Goal: Obtain resource: Obtain resource

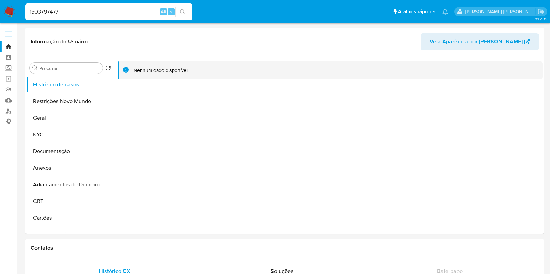
select select "10"
click at [179, 139] on div at bounding box center [328, 145] width 429 height 178
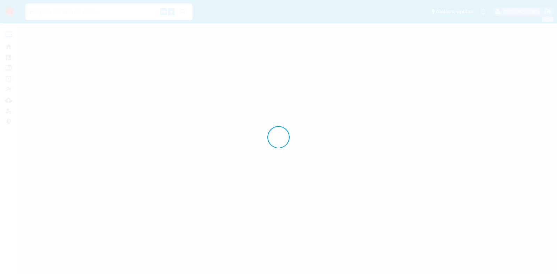
drag, startPoint x: 65, startPoint y: 10, endPoint x: 11, endPoint y: 11, distance: 54.3
click at [11, 11] on div "Pausado Ver notificaciones Alt s Atalhos rápidos Presiona las siguientes teclas…" at bounding box center [278, 137] width 557 height 274
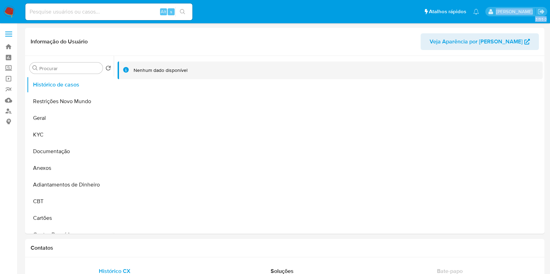
click at [7, 10] on img at bounding box center [9, 12] width 12 height 12
select select "10"
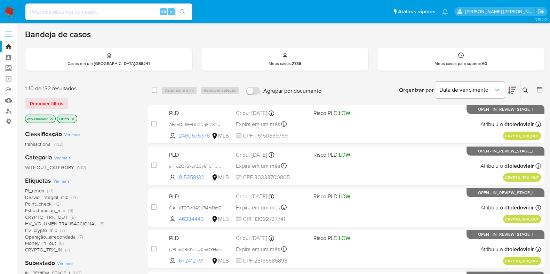
drag, startPoint x: 342, startPoint y: 75, endPoint x: 345, endPoint y: 85, distance: 9.4
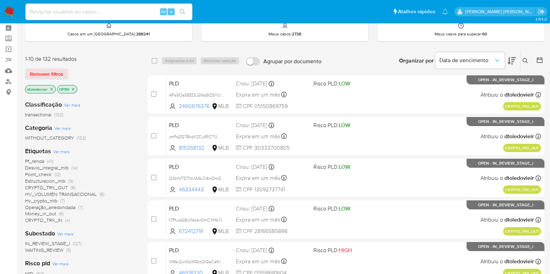
scroll to position [43, 0]
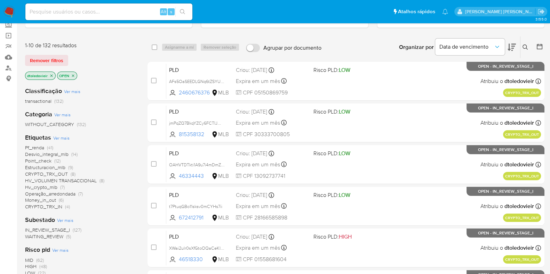
click at [89, 5] on div "Alt s" at bounding box center [108, 11] width 167 height 17
click at [87, 12] on input at bounding box center [108, 11] width 167 height 9
paste input "1B9rIDlk2E7Y12Ys4LAuE3Tq"
type input "1B9rIDlk2E7Y12Ys4LAuE3Tq"
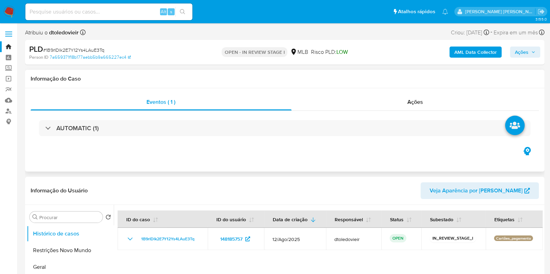
select select "10"
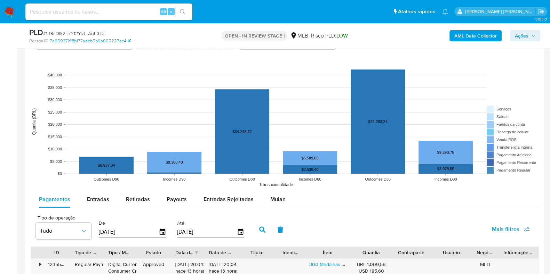
scroll to position [739, 0]
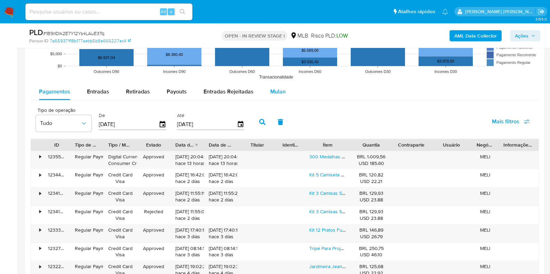
click at [285, 91] on button "Mulan" at bounding box center [278, 91] width 32 height 17
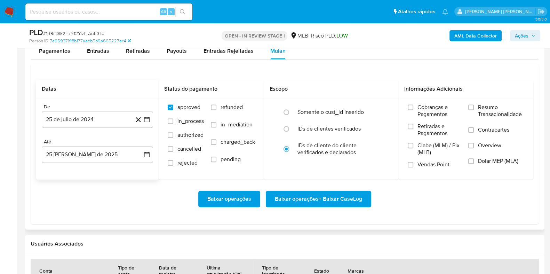
scroll to position [826, 0]
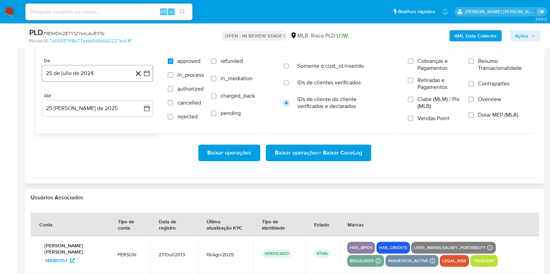
click at [112, 75] on button "25 de julio de 2024" at bounding box center [97, 73] width 111 height 17
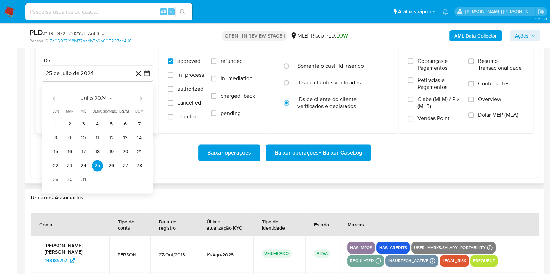
click at [139, 96] on icon "Mes siguiente" at bounding box center [140, 98] width 8 height 8
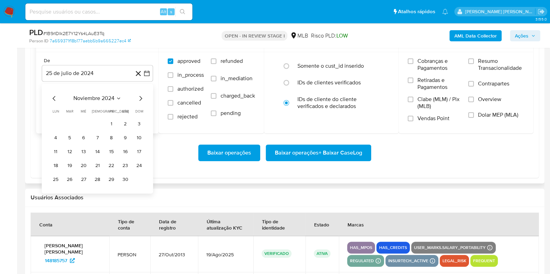
click at [139, 96] on icon "Mes siguiente" at bounding box center [140, 98] width 8 height 8
click at [140, 96] on icon "Mes siguiente" at bounding box center [140, 98] width 8 height 8
click at [140, 97] on icon "Mes siguiente" at bounding box center [140, 98] width 8 height 8
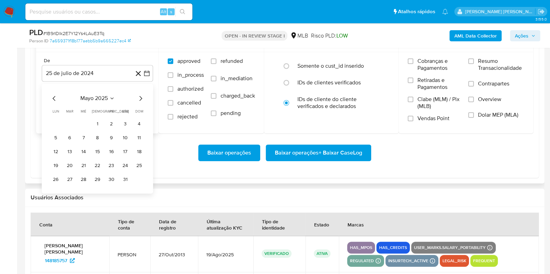
click at [140, 97] on icon "Mes siguiente" at bounding box center [140, 98] width 8 height 8
click at [70, 121] on button "1" at bounding box center [69, 124] width 11 height 11
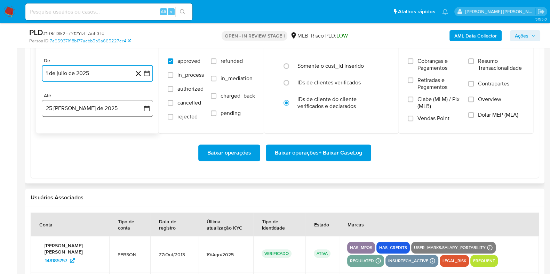
click at [78, 111] on button "25 de agosto de 2025" at bounding box center [97, 108] width 111 height 17
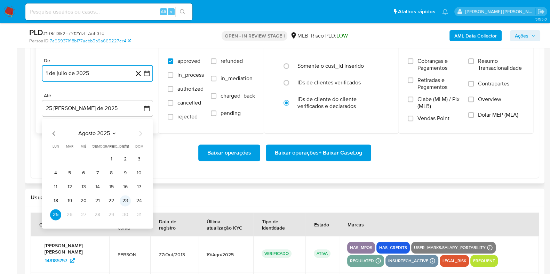
click at [124, 195] on button "23" at bounding box center [125, 200] width 11 height 11
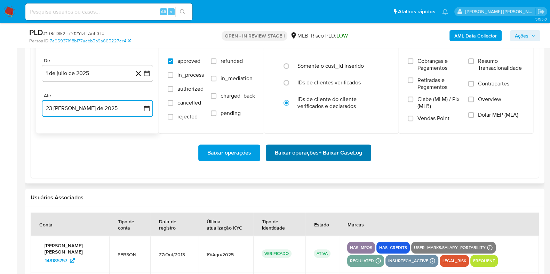
click at [291, 153] on span "Baixar operações + Baixar CaseLog" at bounding box center [318, 152] width 87 height 15
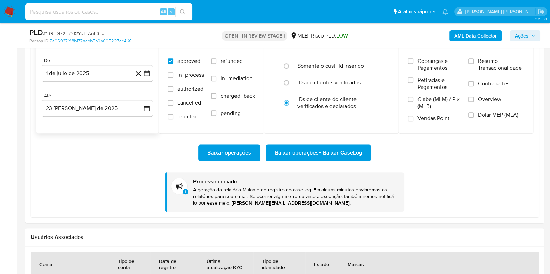
click at [126, 10] on input at bounding box center [108, 11] width 167 height 9
paste input "qOMdeL0oZrx5toRfKxDnuMfq"
type input "qOMdeL0oZrx5toRfKxDnuMfq"
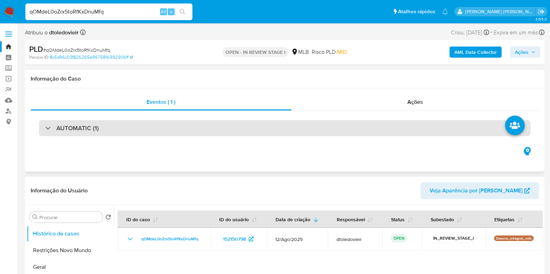
select select "10"
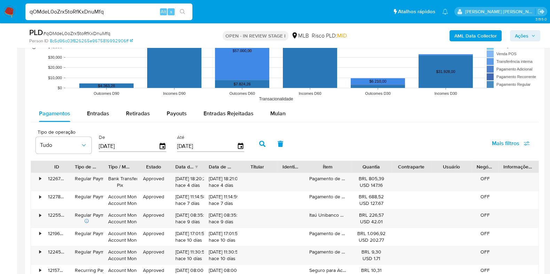
scroll to position [739, 0]
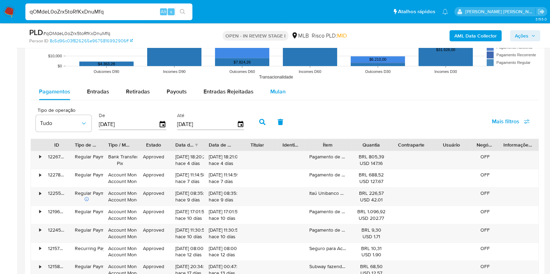
click at [282, 89] on span "Mulan" at bounding box center [277, 92] width 15 height 8
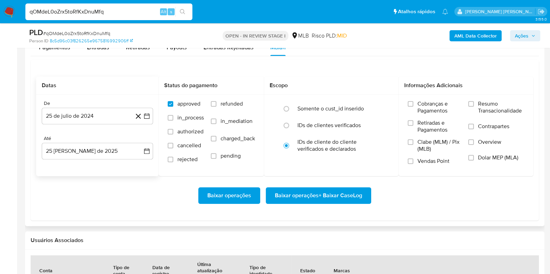
scroll to position [826, 0]
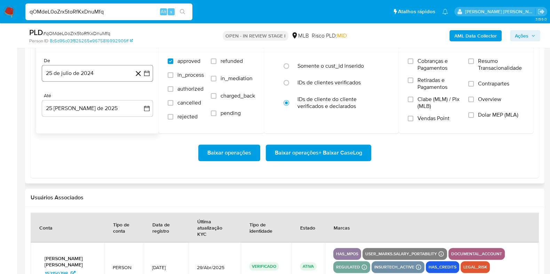
click at [113, 75] on button "25 de julio de 2024" at bounding box center [97, 73] width 111 height 17
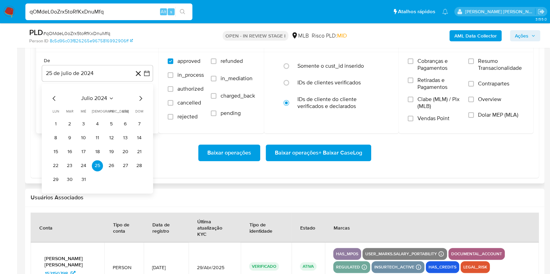
click at [139, 96] on icon "Mes siguiente" at bounding box center [140, 98] width 8 height 8
click at [139, 96] on icon "Mes siguiente" at bounding box center [140, 98] width 3 height 5
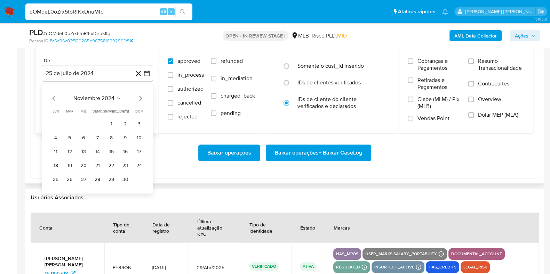
click at [140, 96] on icon "Mes siguiente" at bounding box center [140, 98] width 8 height 8
click at [139, 96] on icon "Mes siguiente" at bounding box center [140, 98] width 3 height 5
click at [139, 96] on icon "Mes siguiente" at bounding box center [140, 98] width 8 height 8
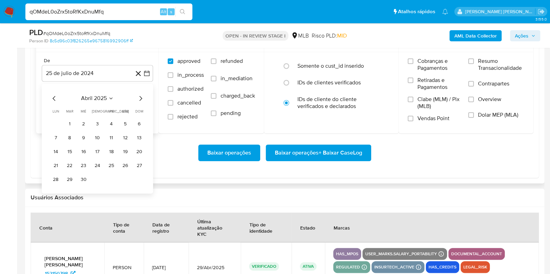
click at [139, 96] on icon "Mes siguiente" at bounding box center [140, 98] width 8 height 8
drag, startPoint x: 54, startPoint y: 98, endPoint x: 66, endPoint y: 101, distance: 12.5
click at [54, 97] on icon "Mes anterior" at bounding box center [54, 98] width 8 height 8
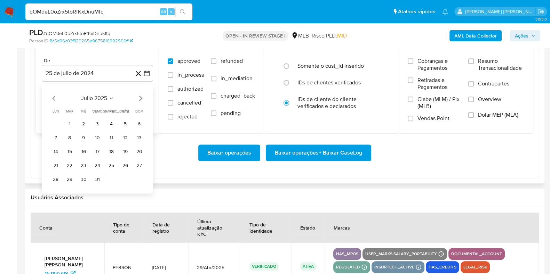
click at [71, 122] on button "1" at bounding box center [69, 124] width 11 height 11
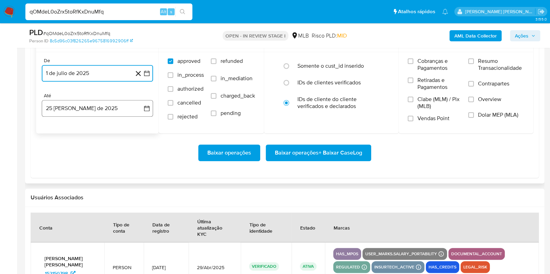
click at [87, 108] on button "25 de agosto de 2025" at bounding box center [97, 108] width 111 height 17
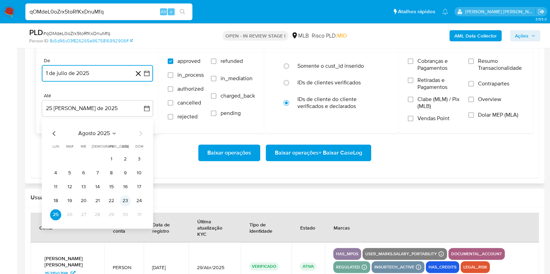
click at [129, 200] on button "23" at bounding box center [125, 200] width 11 height 11
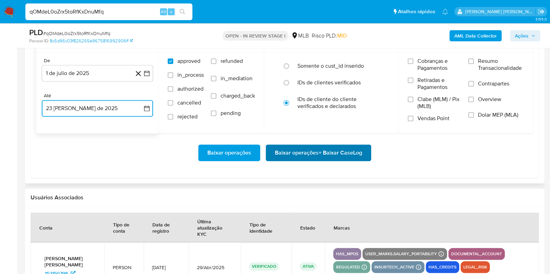
click at [317, 153] on span "Baixar operações + Baixar CaseLog" at bounding box center [318, 152] width 87 height 15
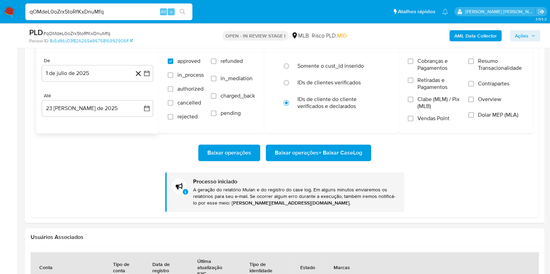
click at [92, 10] on input "qOMdeL0oZrx5toRfKxDnuMfq" at bounding box center [108, 11] width 167 height 9
paste input "syDBWLqDiN0KU0YO7OepwIsE"
type input "syDBWLqDiN0KU0YO7OepwIsE"
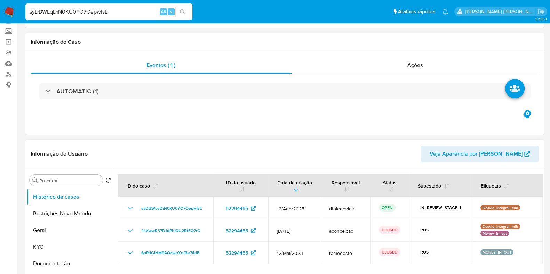
select select "10"
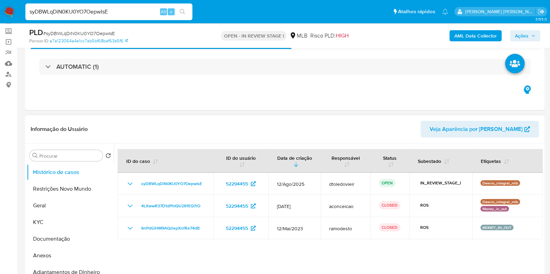
scroll to position [130, 0]
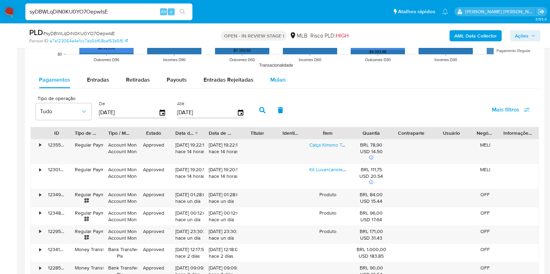
click at [277, 84] on div "Mulan" at bounding box center [277, 80] width 15 height 17
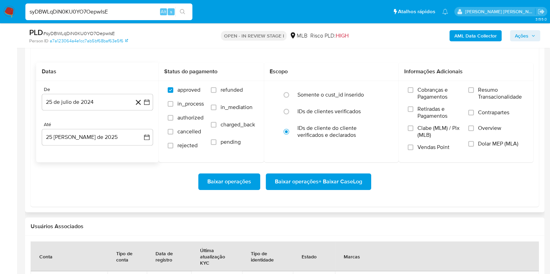
scroll to position [826, 0]
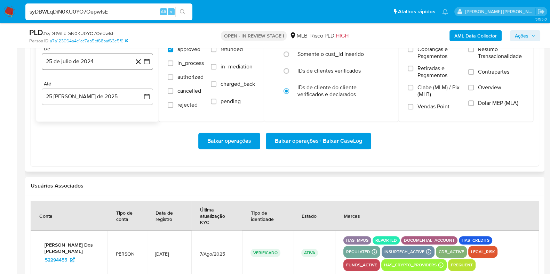
click at [113, 60] on button "25 de julio de 2024" at bounding box center [97, 61] width 111 height 17
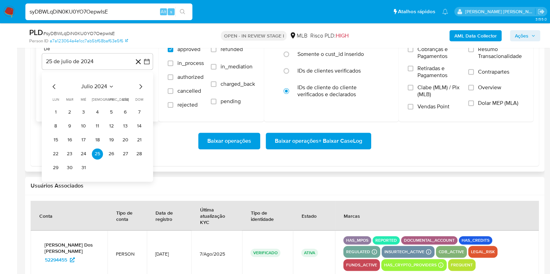
click at [139, 86] on icon "Mes siguiente" at bounding box center [140, 86] width 8 height 8
click at [140, 86] on icon "Mes siguiente" at bounding box center [140, 86] width 8 height 8
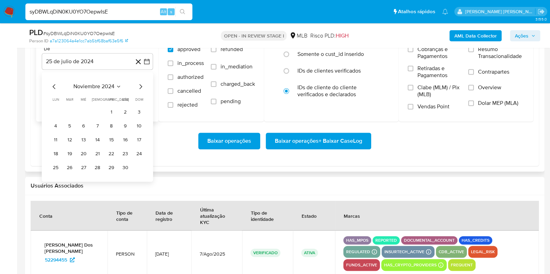
click at [140, 86] on icon "Mes siguiente" at bounding box center [140, 86] width 8 height 8
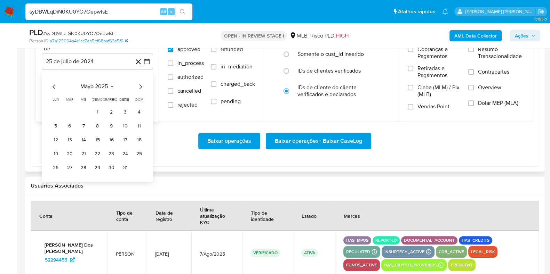
click at [140, 86] on icon "Mes siguiente" at bounding box center [140, 86] width 8 height 8
click at [141, 86] on icon "Mes siguiente" at bounding box center [140, 86] width 8 height 8
click at [71, 110] on button "1" at bounding box center [69, 112] width 11 height 11
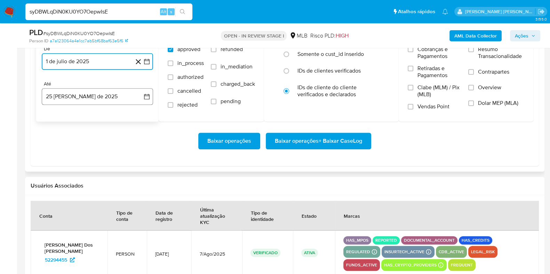
click at [82, 93] on button "25 de agosto de 2025" at bounding box center [97, 96] width 111 height 17
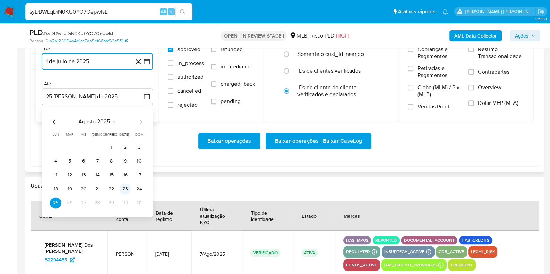
click at [122, 189] on button "23" at bounding box center [125, 189] width 11 height 11
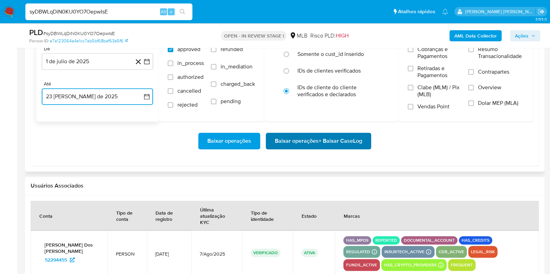
click at [275, 140] on span "Baixar operações + Baixar CaseLog" at bounding box center [318, 141] width 87 height 15
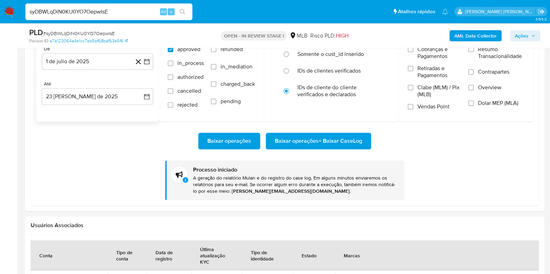
click at [114, 14] on input "syDBWLqDiN0KU0YO7OepwIsE" at bounding box center [108, 11] width 167 height 9
paste input "HQDtFKWUasAuE0ZQbG9i1I3g"
type input "HQDtFKWUasAuE0ZQbG9i1I3g"
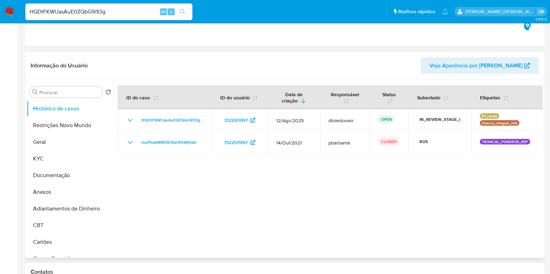
select select "10"
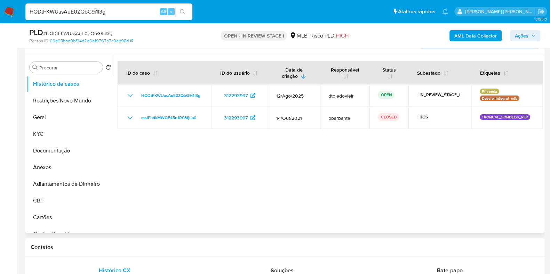
scroll to position [130, 0]
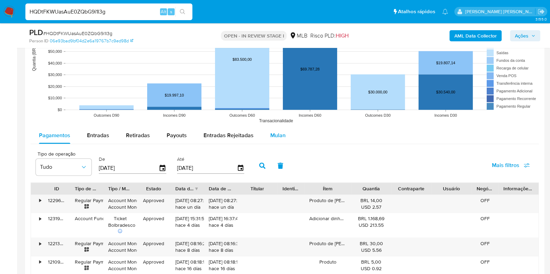
click at [271, 136] on span "Mulan" at bounding box center [277, 135] width 15 height 8
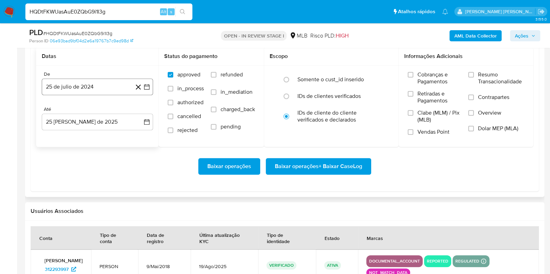
scroll to position [826, 0]
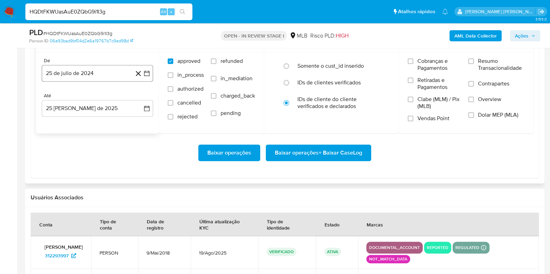
click at [92, 73] on button "25 de julio de 2024" at bounding box center [97, 73] width 111 height 17
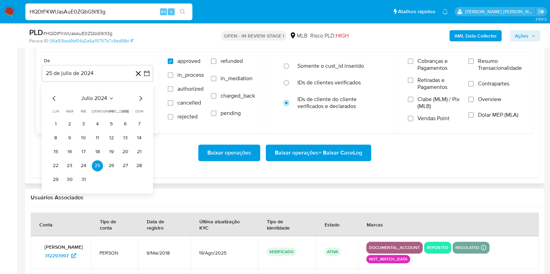
click at [136, 97] on div "julio 2024" at bounding box center [97, 98] width 95 height 8
click at [141, 96] on icon "Mes siguiente" at bounding box center [140, 98] width 8 height 8
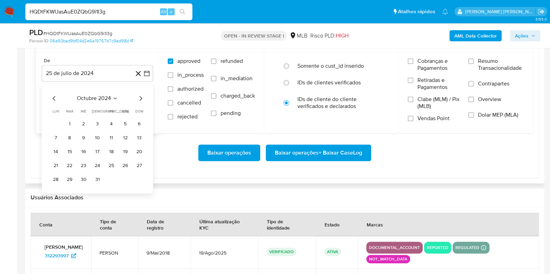
click at [141, 96] on icon "Mes siguiente" at bounding box center [140, 98] width 8 height 8
click at [142, 96] on icon "Mes siguiente" at bounding box center [140, 98] width 8 height 8
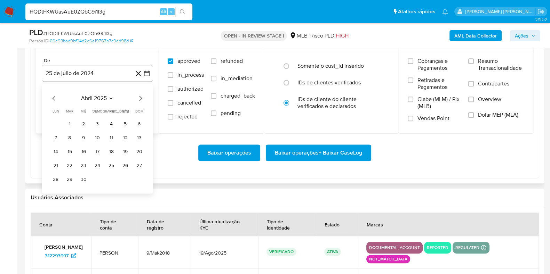
click at [142, 96] on icon "Mes siguiente" at bounding box center [140, 98] width 8 height 8
click at [70, 120] on button "1" at bounding box center [69, 124] width 11 height 11
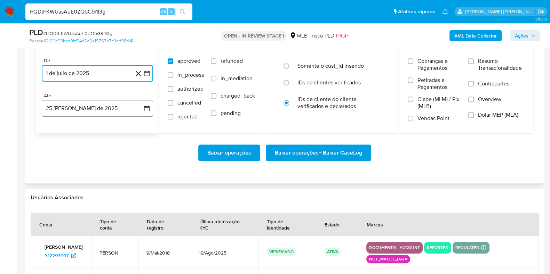
click at [81, 109] on button "25 de agosto de 2025" at bounding box center [97, 108] width 111 height 17
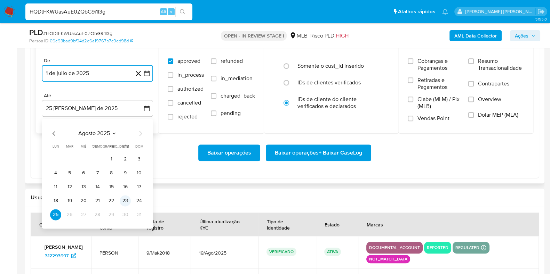
click at [125, 203] on button "23" at bounding box center [125, 200] width 11 height 11
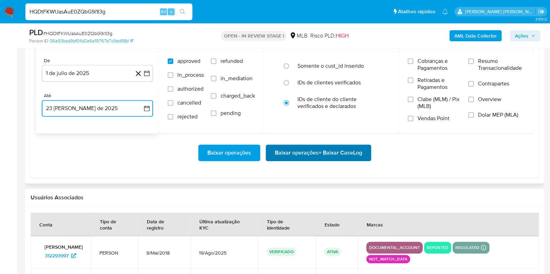
click at [293, 149] on span "Baixar operações + Baixar CaseLog" at bounding box center [318, 152] width 87 height 15
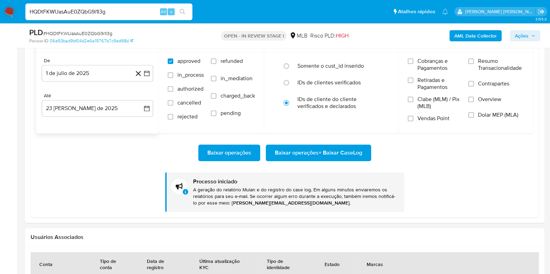
click at [119, 17] on div "HQDtFKWUasAuE0ZQbG9i1I3g Alt s" at bounding box center [108, 11] width 167 height 17
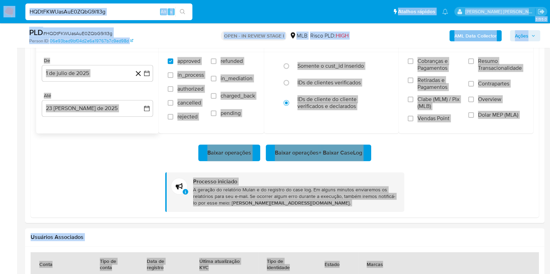
click at [112, 14] on input "HQDtFKWUasAuE0ZQbG9i1I3g" at bounding box center [108, 11] width 167 height 9
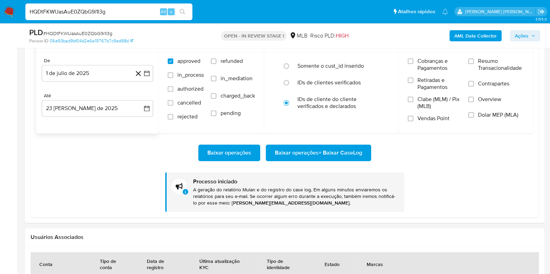
paste input "UWhUT86KcrKxC5IwaUPc0YdB"
type input "UWhUT86KcrKxC5IwaUPc0YdB"
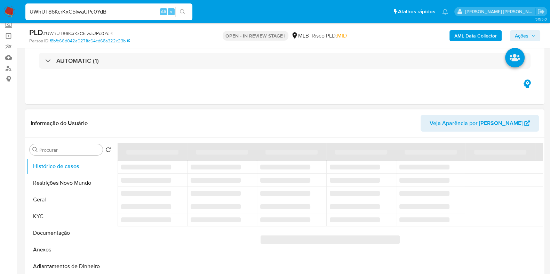
scroll to position [87, 0]
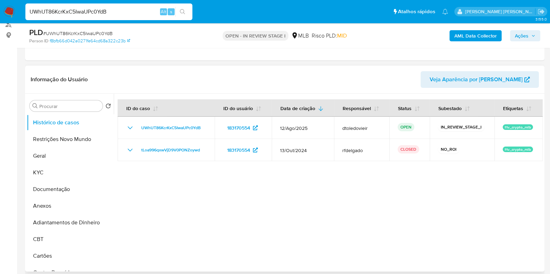
select select "10"
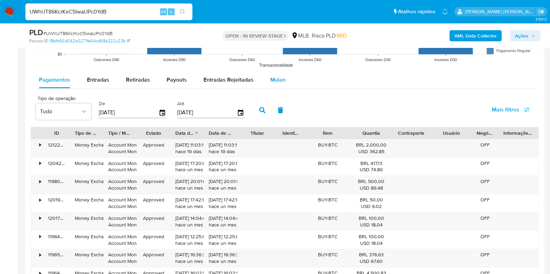
click at [270, 79] on span "Mulan" at bounding box center [277, 80] width 15 height 8
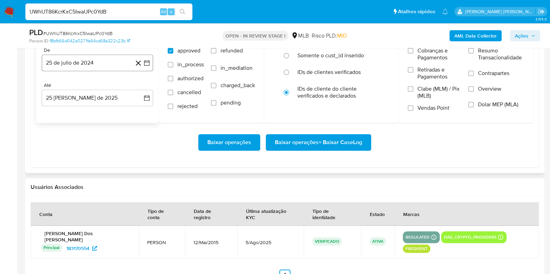
scroll to position [826, 0]
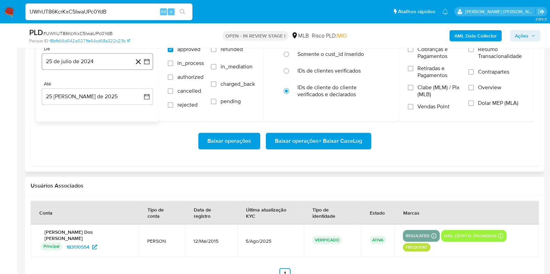
click at [87, 54] on button "25 de julio de 2024" at bounding box center [97, 61] width 111 height 17
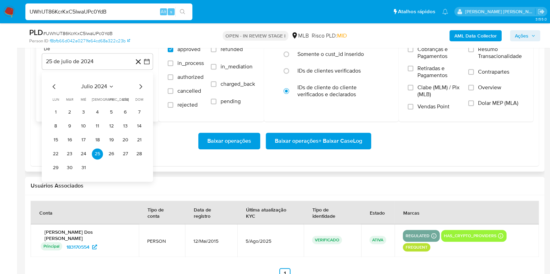
click at [137, 84] on icon "Mes siguiente" at bounding box center [140, 86] width 8 height 8
click at [141, 86] on icon "Mes siguiente" at bounding box center [140, 86] width 8 height 8
click at [142, 86] on icon "Mes siguiente" at bounding box center [140, 86] width 3 height 5
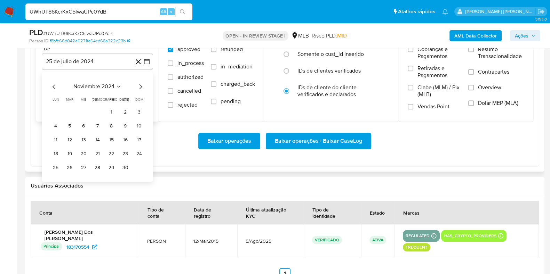
click at [142, 86] on icon "Mes siguiente" at bounding box center [140, 86] width 3 height 5
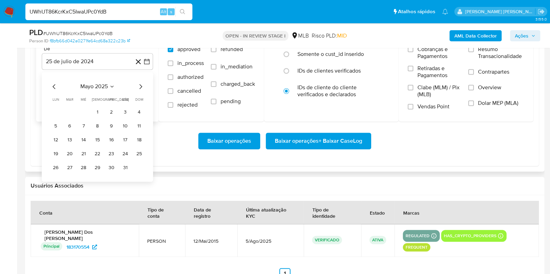
click at [142, 86] on icon "Mes siguiente" at bounding box center [140, 86] width 3 height 5
click at [54, 87] on icon "Mes anterior" at bounding box center [54, 86] width 3 height 5
click at [72, 111] on button "1" at bounding box center [69, 112] width 11 height 11
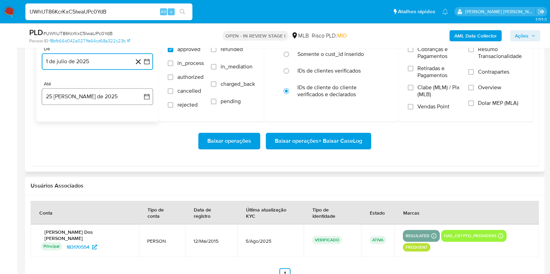
click at [78, 103] on button "25 de agosto de 2025" at bounding box center [97, 96] width 111 height 17
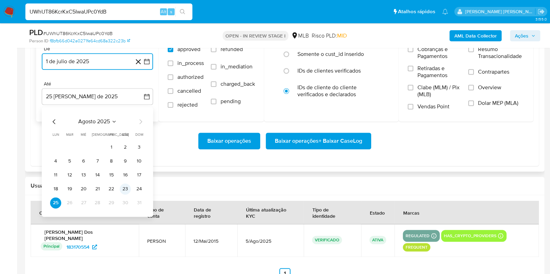
click at [123, 186] on button "23" at bounding box center [125, 189] width 11 height 11
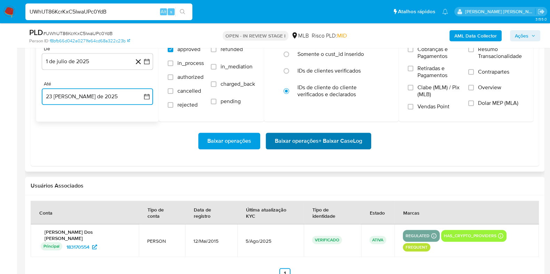
click at [283, 143] on span "Baixar operações + Baixar CaseLog" at bounding box center [318, 141] width 87 height 15
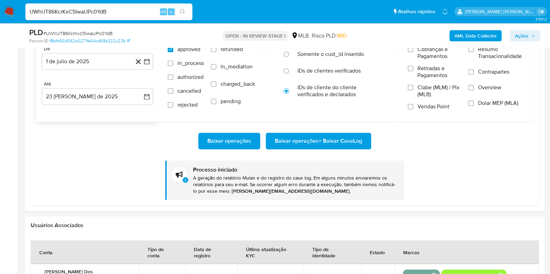
click at [120, 11] on input "UWhUT86KcrKxC5IwaUPc0YdB" at bounding box center [108, 11] width 167 height 9
paste input "K2DtktOlbKoQ8Uqk6MS4y2aV"
type input "K2DtktOlbKoQ8Uqk6MS4y2aV"
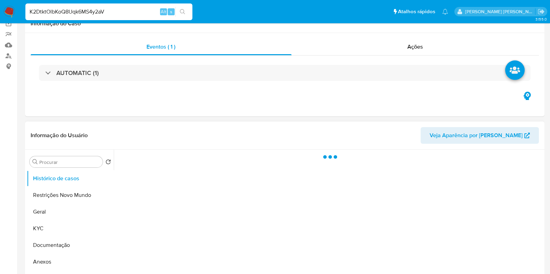
scroll to position [87, 0]
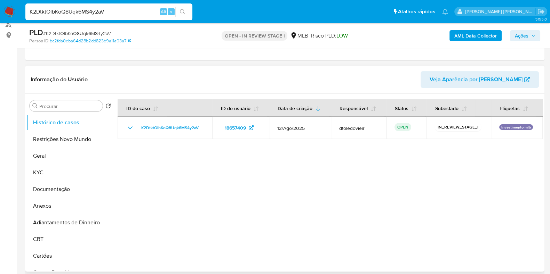
select select "10"
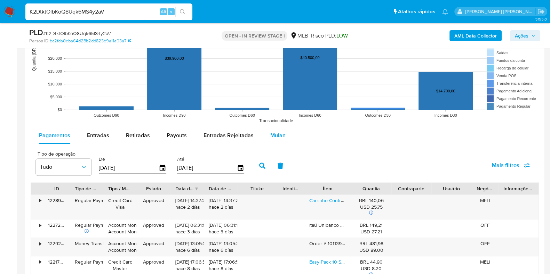
drag, startPoint x: 277, startPoint y: 137, endPoint x: 269, endPoint y: 141, distance: 8.1
click at [277, 137] on span "Mulan" at bounding box center [277, 135] width 15 height 8
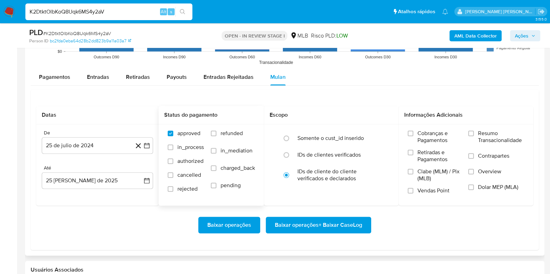
scroll to position [826, 0]
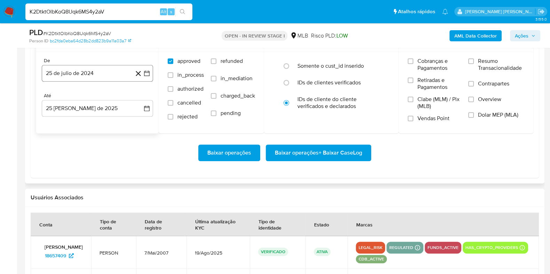
click at [106, 69] on button "25 de julio de 2024" at bounding box center [97, 73] width 111 height 17
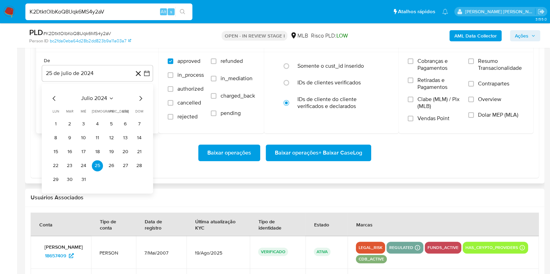
click at [136, 95] on div "julio 2024" at bounding box center [97, 98] width 95 height 8
click at [137, 96] on icon "Mes siguiente" at bounding box center [140, 98] width 8 height 8
click at [138, 96] on icon "Mes siguiente" at bounding box center [140, 98] width 8 height 8
click at [139, 96] on icon "Mes siguiente" at bounding box center [140, 98] width 8 height 8
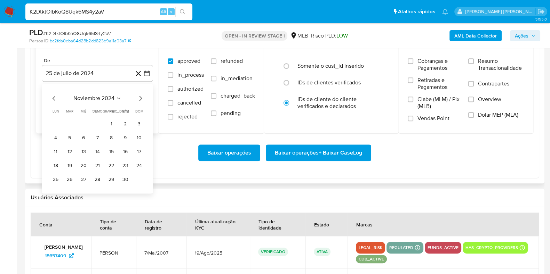
click at [139, 96] on icon "Mes siguiente" at bounding box center [140, 98] width 8 height 8
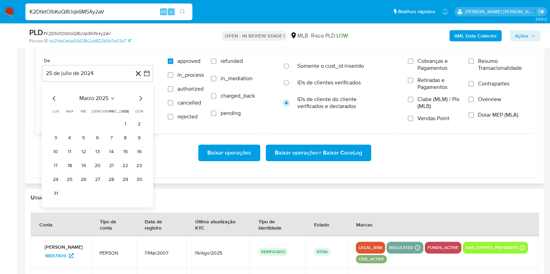
click at [139, 96] on icon "Mes siguiente" at bounding box center [140, 98] width 8 height 8
click at [139, 97] on icon "Mes siguiente" at bounding box center [140, 98] width 8 height 8
click at [54, 98] on icon "Mes anterior" at bounding box center [54, 98] width 8 height 8
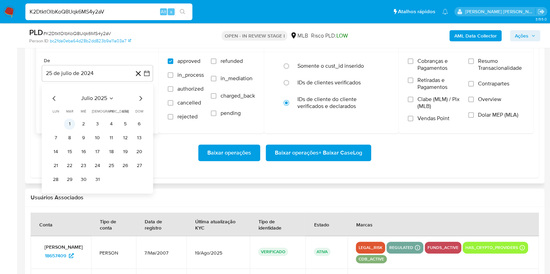
click at [70, 124] on button "1" at bounding box center [69, 124] width 11 height 11
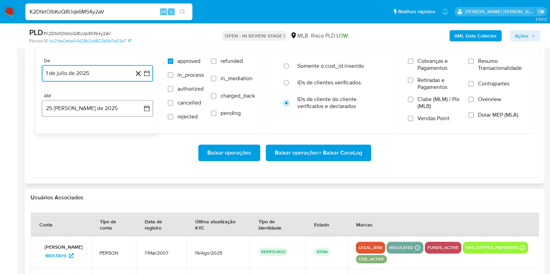
click at [82, 111] on button "25 de agosto de 2025" at bounding box center [97, 108] width 111 height 17
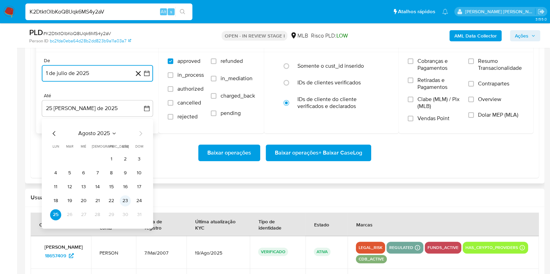
click at [126, 204] on button "23" at bounding box center [125, 200] width 11 height 11
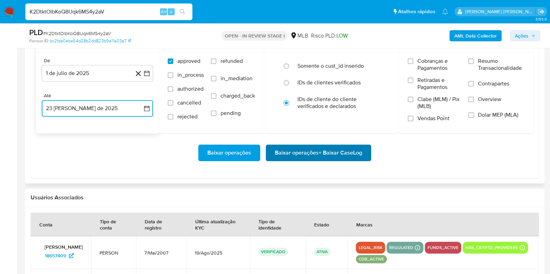
click at [284, 151] on span "Baixar operações + Baixar CaseLog" at bounding box center [318, 152] width 87 height 15
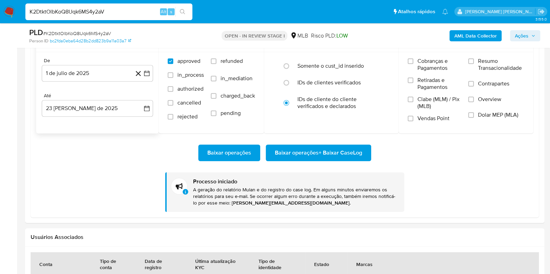
click at [111, 11] on input "K2DtktOlbKoQ8Uqk6MS4y2aV" at bounding box center [108, 11] width 167 height 9
paste input "EsyHcgmxH0CK0o7eVcQggQdN"
type input "EsyHcgmxH0CK0o7eVcQggQdN"
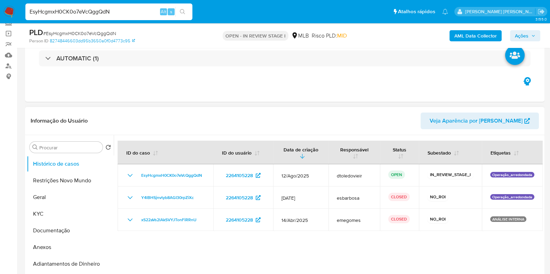
scroll to position [130, 0]
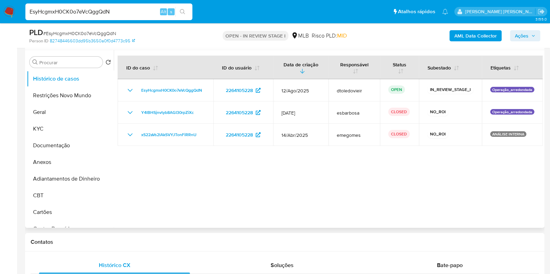
select select "10"
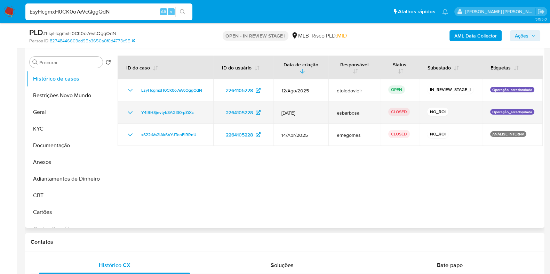
click at [129, 113] on icon "Mostrar/Ocultar" at bounding box center [130, 113] width 8 height 8
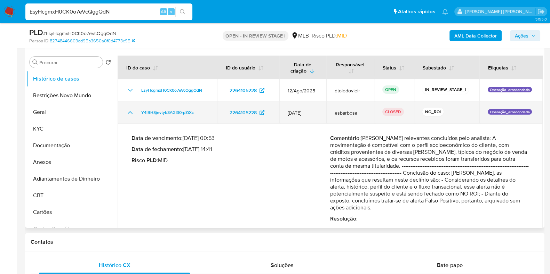
click at [129, 113] on icon "Mostrar/Ocultar" at bounding box center [130, 113] width 8 height 8
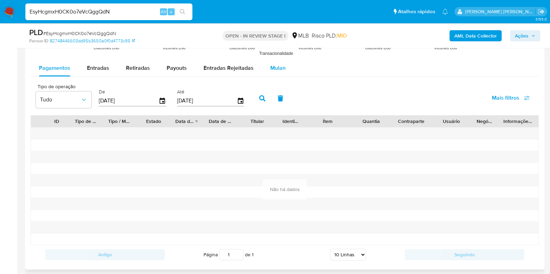
click at [282, 66] on span "Mulan" at bounding box center [277, 68] width 15 height 8
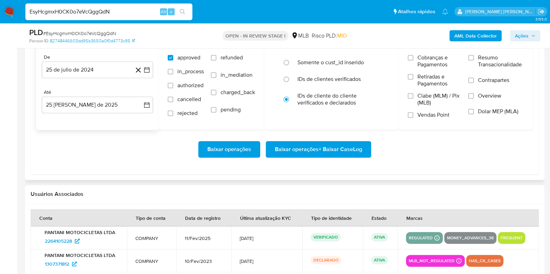
scroll to position [826, 0]
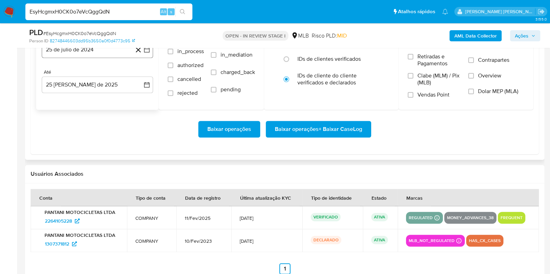
click at [93, 55] on button "25 de julio de 2024" at bounding box center [97, 49] width 111 height 17
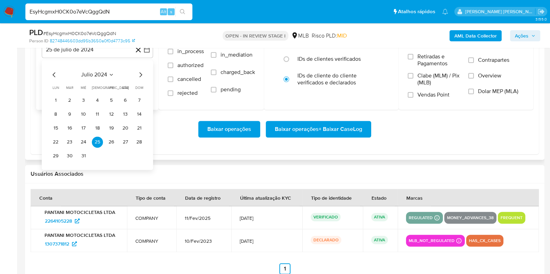
click at [138, 75] on icon "Mes siguiente" at bounding box center [140, 75] width 8 height 8
click at [142, 74] on icon "Mes siguiente" at bounding box center [140, 74] width 3 height 5
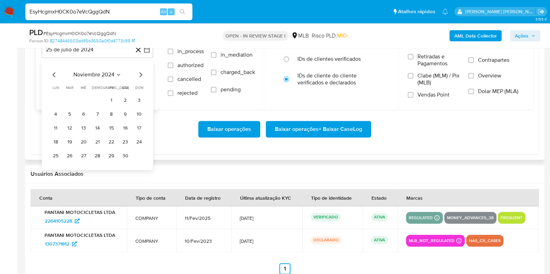
click at [142, 74] on icon "Mes siguiente" at bounding box center [140, 74] width 3 height 5
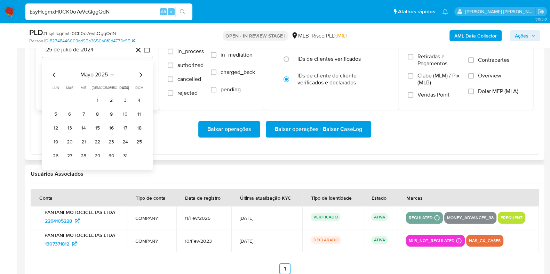
click at [142, 74] on icon "Mes siguiente" at bounding box center [140, 74] width 3 height 5
click at [141, 74] on icon "Mes siguiente" at bounding box center [140, 75] width 8 height 8
click at [54, 74] on icon "Mes anterior" at bounding box center [54, 75] width 8 height 8
click at [68, 97] on button "1" at bounding box center [69, 100] width 11 height 11
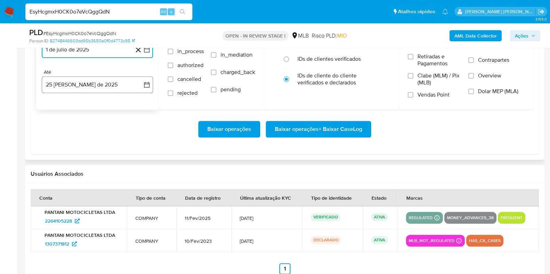
click at [77, 88] on button "25 de agosto de 2025" at bounding box center [97, 85] width 111 height 17
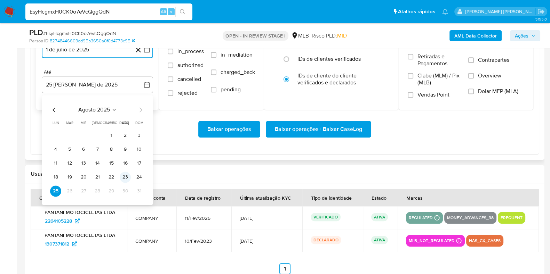
click at [122, 177] on button "23" at bounding box center [125, 177] width 11 height 11
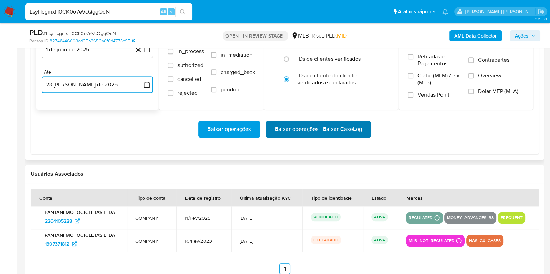
click at [300, 131] on span "Baixar operações + Baixar CaseLog" at bounding box center [318, 129] width 87 height 15
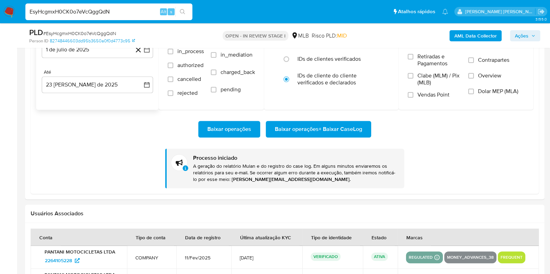
drag, startPoint x: 100, startPoint y: 15, endPoint x: 90, endPoint y: 15, distance: 9.7
click at [100, 15] on input "EsyHcgmxH0CK0o7eVcQggQdN" at bounding box center [108, 11] width 167 height 9
paste input "idJbpubHQJ5dcFqhATuI4eNE"
type input "idJbpubHQJ5dcFqhATuI4eNE"
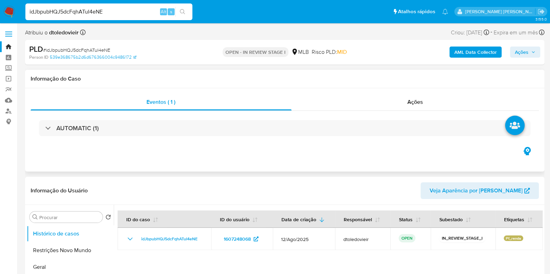
select select "10"
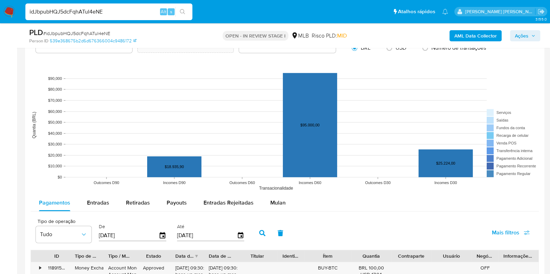
scroll to position [783, 0]
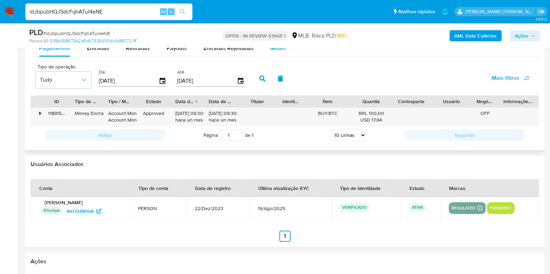
click at [278, 52] on div "Mulan" at bounding box center [277, 48] width 15 height 17
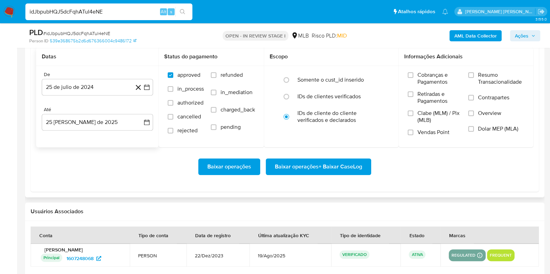
scroll to position [826, 0]
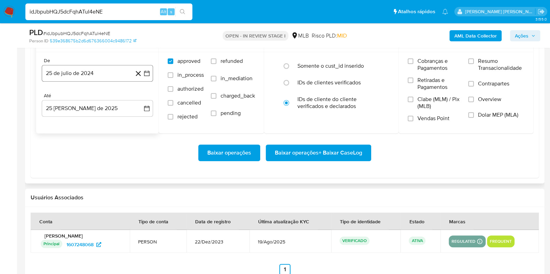
click at [95, 75] on button "25 de julio de 2024" at bounding box center [97, 73] width 111 height 17
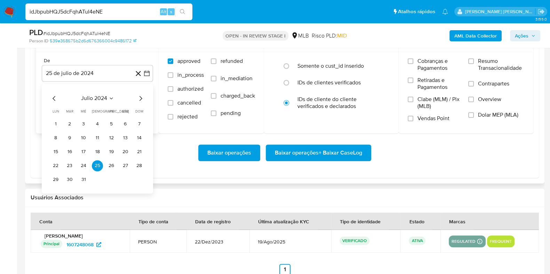
click at [138, 96] on icon "Mes siguiente" at bounding box center [140, 98] width 8 height 8
click at [137, 96] on icon "Mes siguiente" at bounding box center [140, 98] width 8 height 8
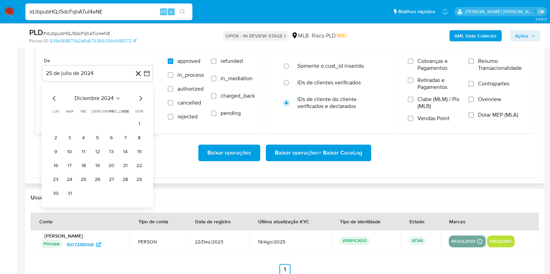
click at [138, 97] on icon "Mes siguiente" at bounding box center [140, 98] width 8 height 8
click at [139, 98] on icon "Mes siguiente" at bounding box center [140, 98] width 8 height 8
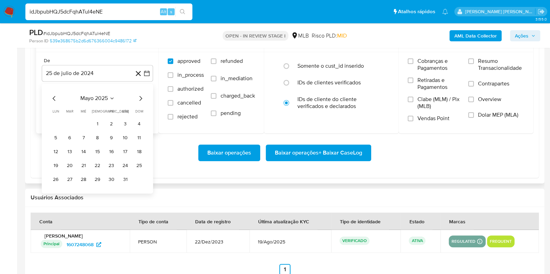
click at [139, 98] on icon "Mes siguiente" at bounding box center [140, 98] width 8 height 8
click at [64, 119] on td "1" at bounding box center [69, 124] width 11 height 11
click at [71, 126] on button "1" at bounding box center [69, 124] width 11 height 11
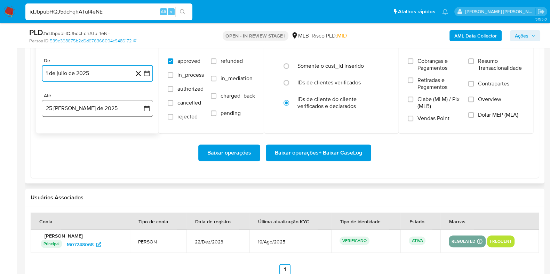
click at [87, 104] on button "25 de agosto de 2025" at bounding box center [97, 108] width 111 height 17
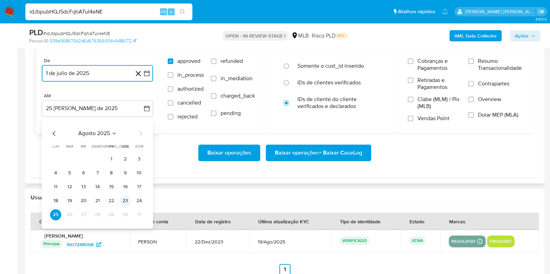
click at [121, 200] on button "23" at bounding box center [125, 200] width 11 height 11
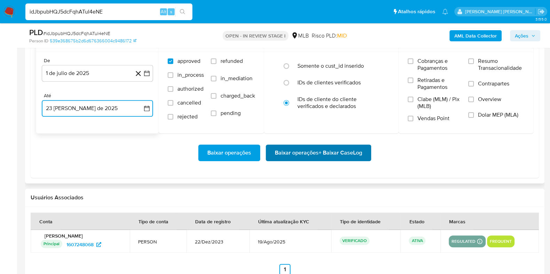
click at [323, 152] on span "Baixar operações + Baixar CaseLog" at bounding box center [318, 152] width 87 height 15
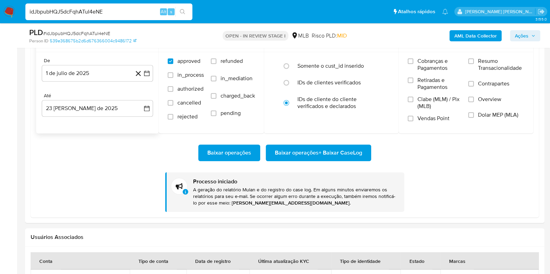
click at [91, 11] on input "idJbpubHQJ5dcFqhATuI4eNE" at bounding box center [108, 11] width 167 height 9
paste input "6Em1AkS7i731jL7FDxrS0N6B"
type input "6Em1AkS7i731jL7FDxrS0N6B"
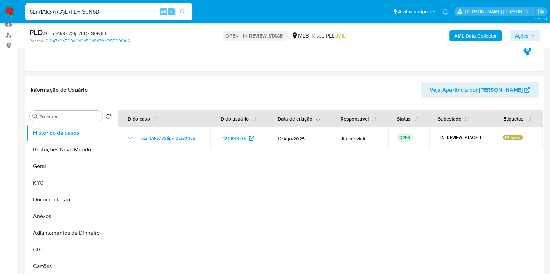
scroll to position [87, 0]
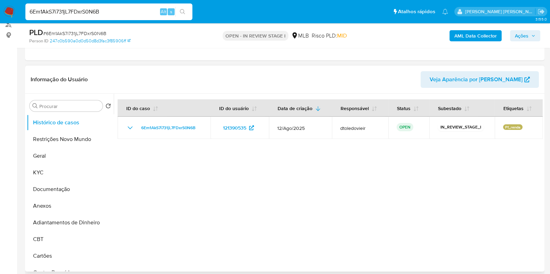
select select "10"
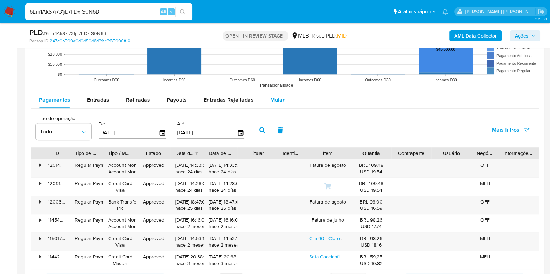
click at [281, 94] on div "Mulan" at bounding box center [277, 100] width 15 height 17
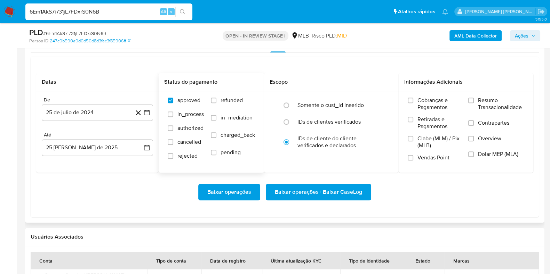
scroll to position [783, 0]
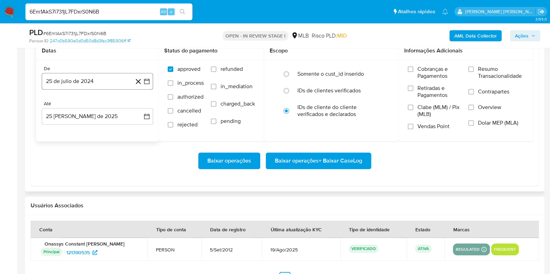
click at [90, 82] on button "25 de julio de 2024" at bounding box center [97, 81] width 111 height 17
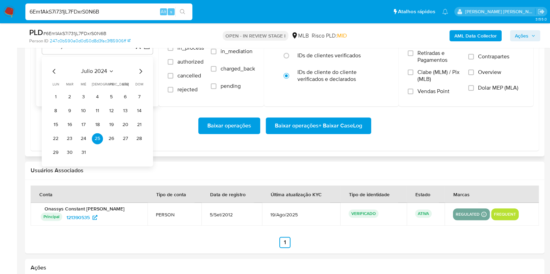
scroll to position [826, 0]
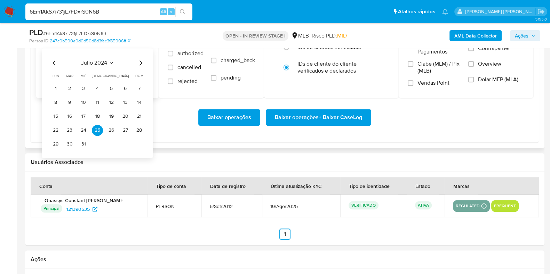
click at [141, 63] on icon "Mes siguiente" at bounding box center [140, 63] width 3 height 5
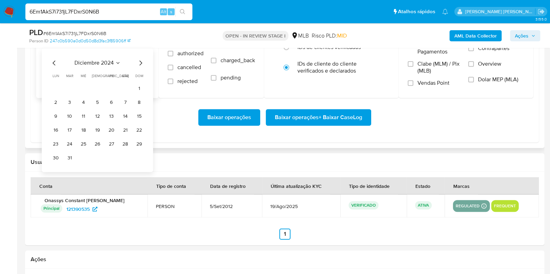
click at [141, 63] on icon "Mes siguiente" at bounding box center [140, 63] width 3 height 5
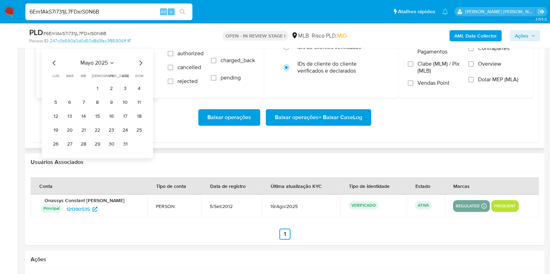
click at [141, 63] on icon "Mes siguiente" at bounding box center [140, 63] width 3 height 5
click at [68, 85] on button "1" at bounding box center [69, 88] width 11 height 11
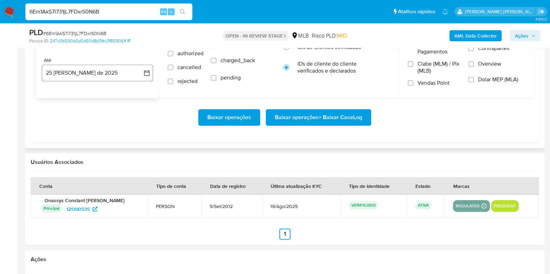
click at [87, 77] on button "25 de agosto de 2025" at bounding box center [97, 73] width 111 height 17
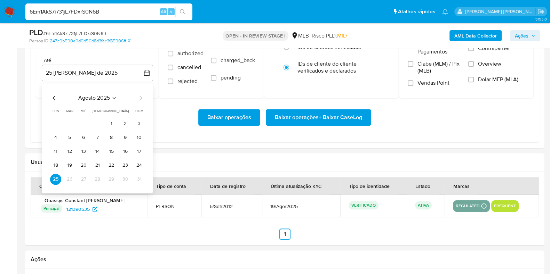
drag, startPoint x: 125, startPoint y: 166, endPoint x: 121, endPoint y: 165, distance: 4.2
click at [125, 166] on button "23" at bounding box center [125, 165] width 11 height 11
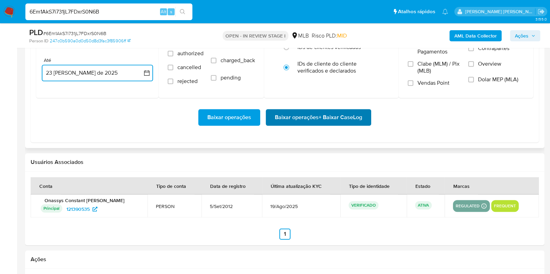
click at [303, 122] on span "Baixar operações + Baixar CaseLog" at bounding box center [318, 117] width 87 height 15
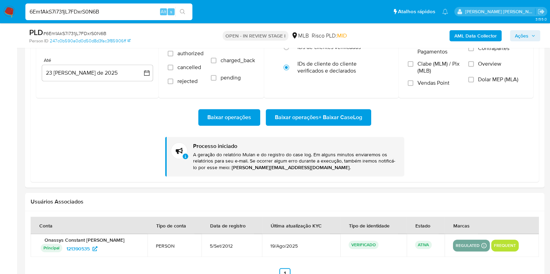
drag, startPoint x: 81, startPoint y: 12, endPoint x: 77, endPoint y: 11, distance: 4.6
click at [81, 12] on input "6Em1AkS7i731jL7FDxrS0N6B" at bounding box center [108, 11] width 167 height 9
paste input "h2y6Vx36GK46euC5ZOKMxpwC"
type input "h2y6Vx36GK46euC5ZOKMxpwC"
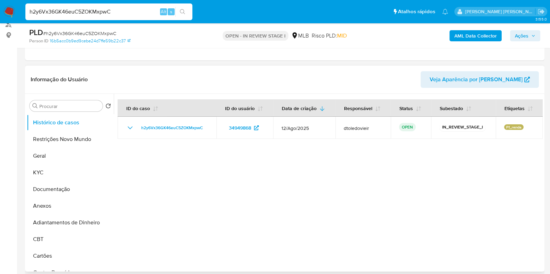
select select "10"
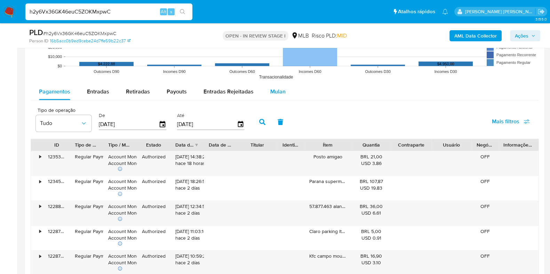
click at [282, 88] on span "Mulan" at bounding box center [277, 92] width 15 height 8
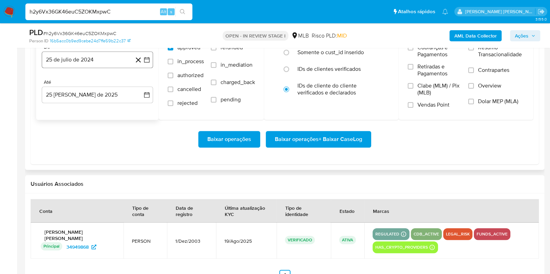
scroll to position [826, 0]
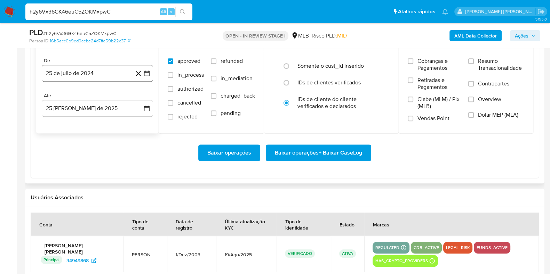
click at [111, 66] on button "25 de julio de 2024" at bounding box center [97, 73] width 111 height 17
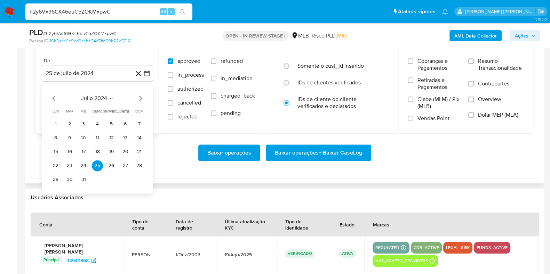
click at [137, 98] on icon "Mes siguiente" at bounding box center [140, 98] width 8 height 8
click at [138, 98] on icon "Mes siguiente" at bounding box center [140, 98] width 8 height 8
click at [139, 98] on icon "Mes siguiente" at bounding box center [140, 98] width 8 height 8
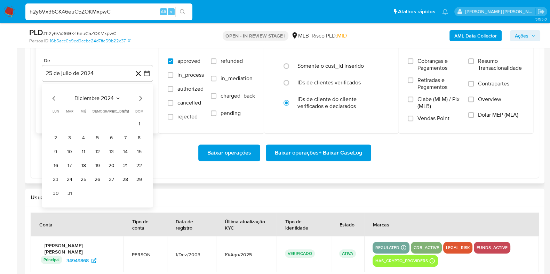
click at [139, 98] on icon "Mes siguiente" at bounding box center [140, 98] width 8 height 8
click at [139, 99] on icon "Mes siguiente" at bounding box center [140, 98] width 8 height 8
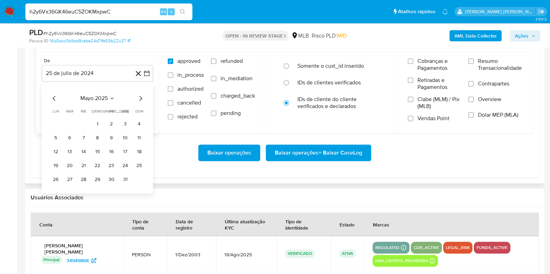
click at [139, 99] on icon "Mes siguiente" at bounding box center [140, 98] width 8 height 8
click at [69, 123] on button "1" at bounding box center [69, 124] width 11 height 11
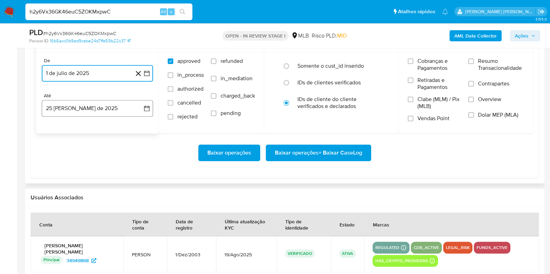
click at [83, 109] on button "25 de agosto de 2025" at bounding box center [97, 108] width 111 height 17
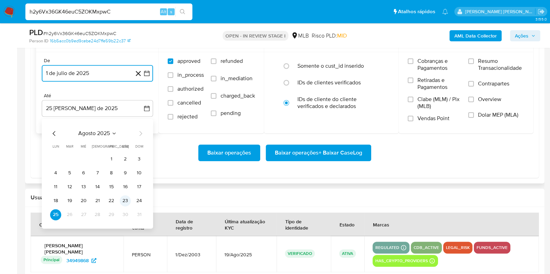
click at [126, 201] on button "23" at bounding box center [125, 200] width 11 height 11
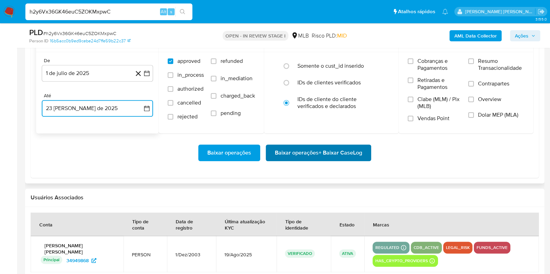
click at [293, 151] on span "Baixar operações + Baixar CaseLog" at bounding box center [318, 152] width 87 height 15
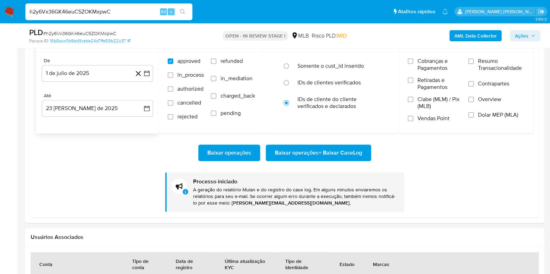
click at [118, 14] on input "h2y6Vx36GK46euC5ZOKMxpwC" at bounding box center [108, 11] width 167 height 9
paste input "HLK2q2986BRe77h67bZvhkNn"
type input "HLK2q2986BRe77h67bZvhkNn"
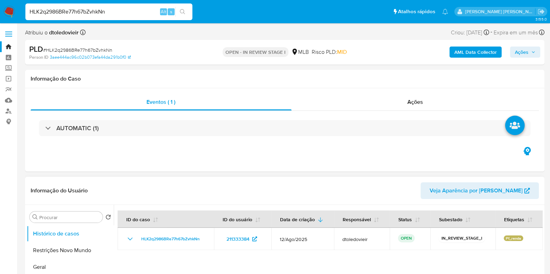
select select "10"
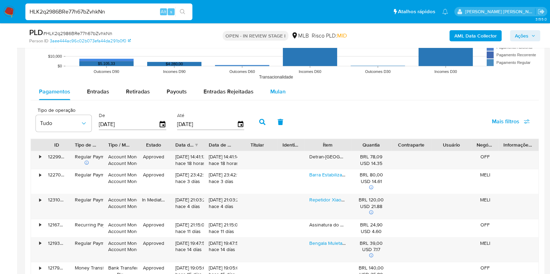
click at [272, 95] on div "Mulan" at bounding box center [277, 91] width 15 height 17
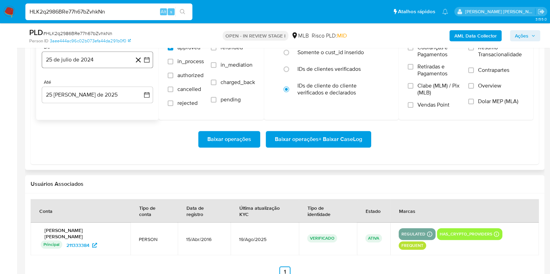
scroll to position [826, 0]
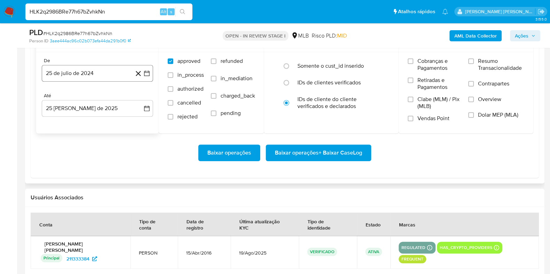
click at [90, 76] on button "25 de julio de 2024" at bounding box center [97, 73] width 111 height 17
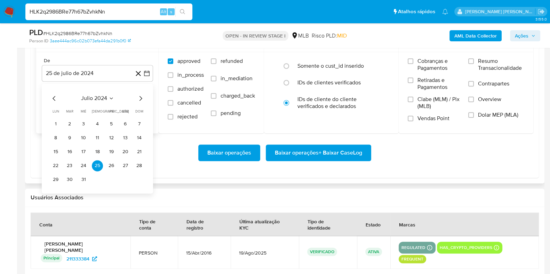
click at [136, 98] on div "julio 2024" at bounding box center [97, 98] width 95 height 8
click at [138, 98] on icon "Mes siguiente" at bounding box center [140, 98] width 8 height 8
click at [139, 98] on icon "Mes siguiente" at bounding box center [140, 98] width 8 height 8
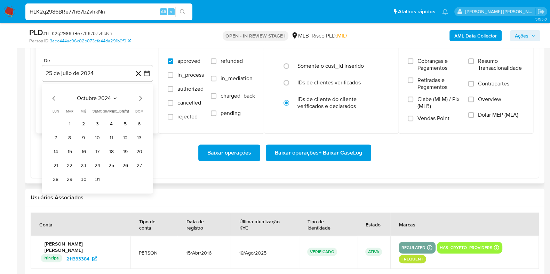
click at [141, 98] on icon "Mes siguiente" at bounding box center [140, 98] width 8 height 8
click at [140, 98] on icon "Mes siguiente" at bounding box center [140, 98] width 8 height 8
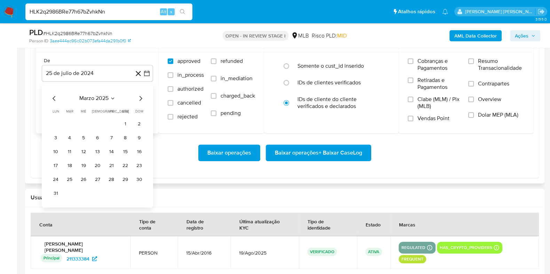
click at [140, 98] on icon "Mes siguiente" at bounding box center [140, 98] width 8 height 8
click at [68, 121] on button "1" at bounding box center [69, 124] width 11 height 11
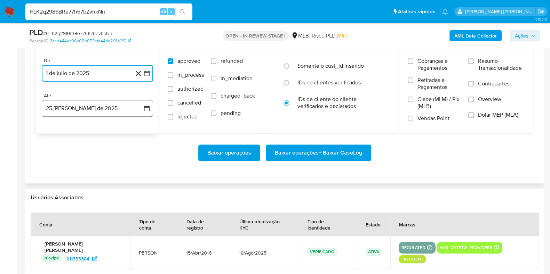
click at [86, 104] on button "25 de agosto de 2025" at bounding box center [97, 108] width 111 height 17
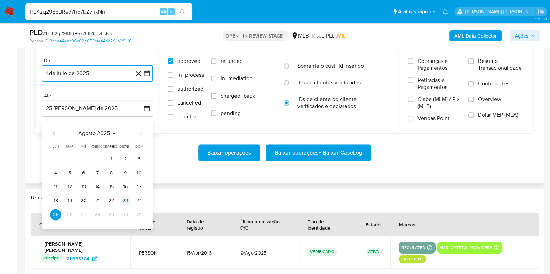
click at [127, 201] on button "23" at bounding box center [125, 200] width 11 height 11
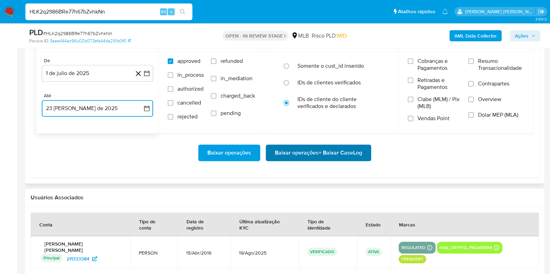
click at [292, 149] on span "Baixar operações + Baixar CaseLog" at bounding box center [318, 152] width 87 height 15
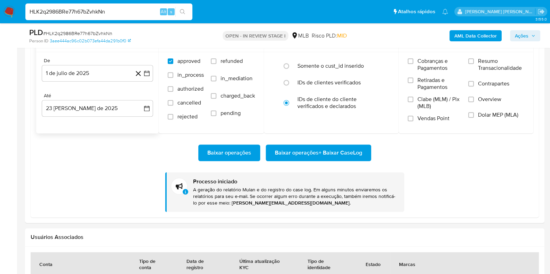
click at [139, 14] on input "HLK2q2986BRe77h67bZvhkNn" at bounding box center [108, 11] width 167 height 9
paste input "Gd6EaiGYBdcoETbfl90Ovpnz"
type input "Gd6EaiGYBdcoETbfl90Ovpnz"
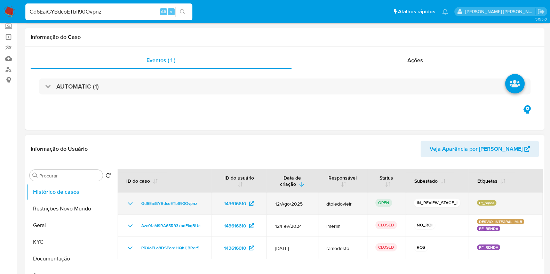
select select "10"
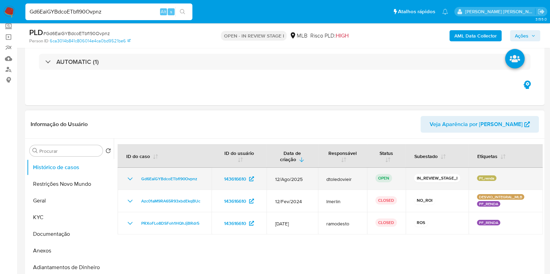
scroll to position [87, 0]
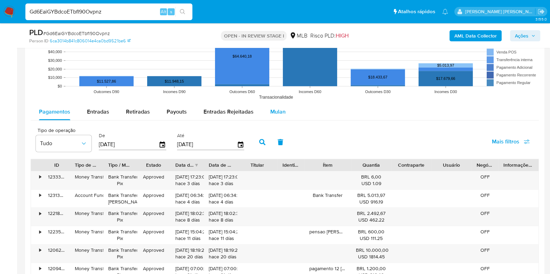
click at [275, 110] on span "Mulan" at bounding box center [277, 112] width 15 height 8
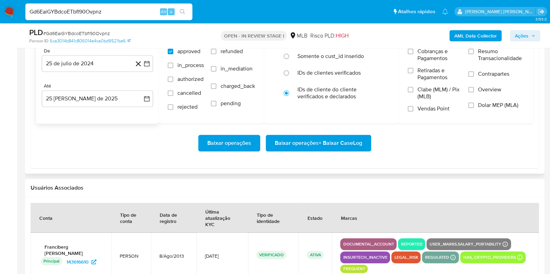
scroll to position [826, 0]
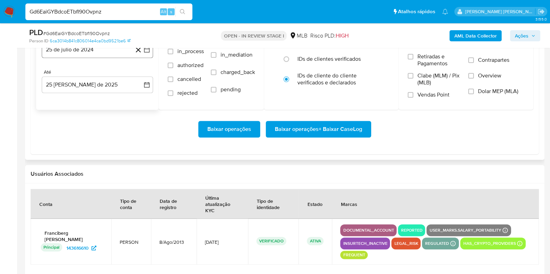
click at [111, 55] on button "25 de julio de 2024" at bounding box center [97, 49] width 111 height 17
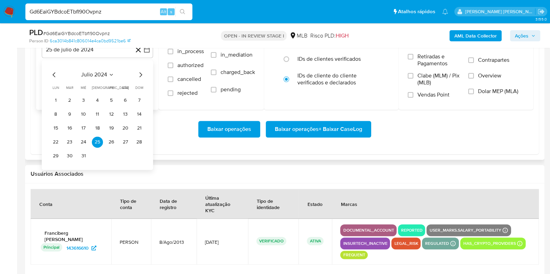
click at [142, 77] on icon "Mes siguiente" at bounding box center [140, 75] width 8 height 8
click at [142, 75] on icon "Mes siguiente" at bounding box center [140, 75] width 8 height 8
click at [141, 75] on icon "Mes siguiente" at bounding box center [140, 75] width 8 height 8
click at [140, 75] on icon "Mes siguiente" at bounding box center [140, 75] width 8 height 8
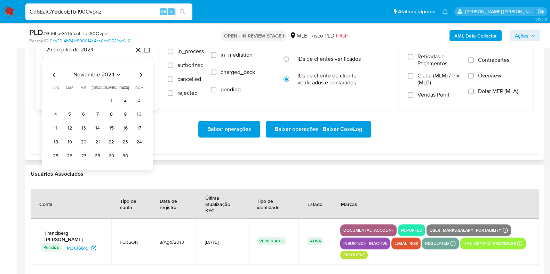
click at [139, 75] on icon "Mes siguiente" at bounding box center [140, 75] width 8 height 8
click at [139, 74] on icon "Mes siguiente" at bounding box center [140, 75] width 8 height 8
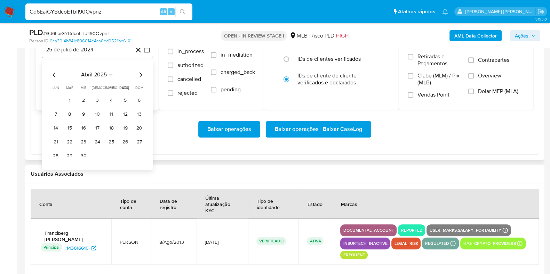
click at [139, 74] on icon "Mes siguiente" at bounding box center [140, 75] width 8 height 8
click at [67, 97] on button "1" at bounding box center [69, 100] width 11 height 11
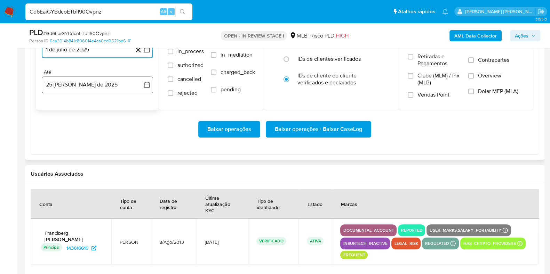
click at [74, 87] on button "25 de agosto de 2025" at bounding box center [97, 85] width 111 height 17
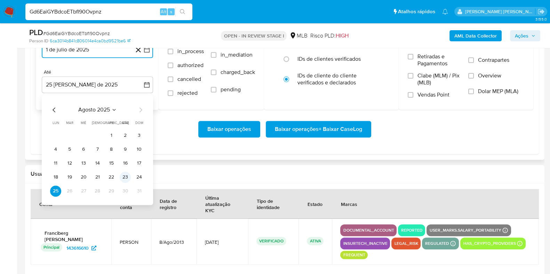
click at [129, 175] on button "23" at bounding box center [125, 177] width 11 height 11
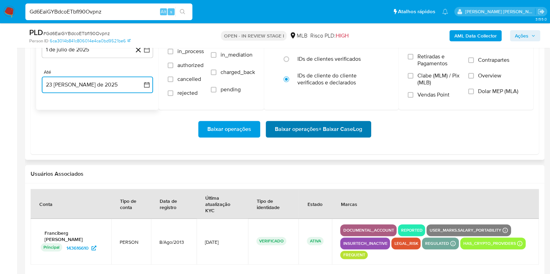
click at [285, 128] on span "Baixar operações + Baixar CaseLog" at bounding box center [318, 129] width 87 height 15
